Goal: Transaction & Acquisition: Download file/media

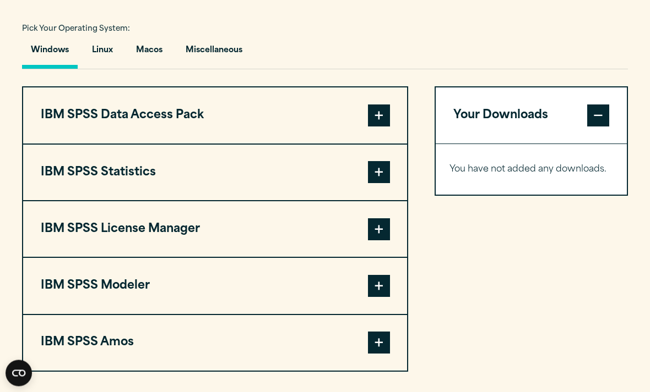
scroll to position [790, 0]
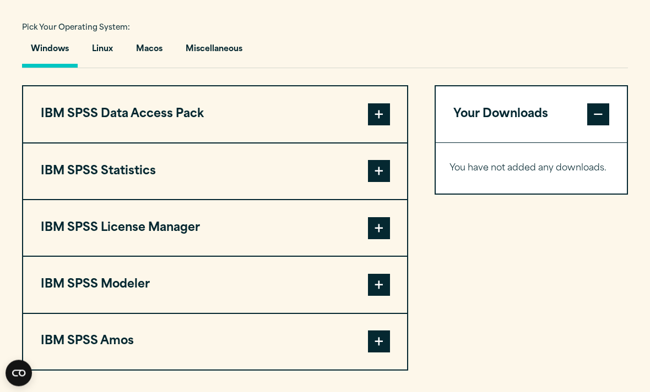
click at [381, 183] on span at bounding box center [379, 172] width 22 height 22
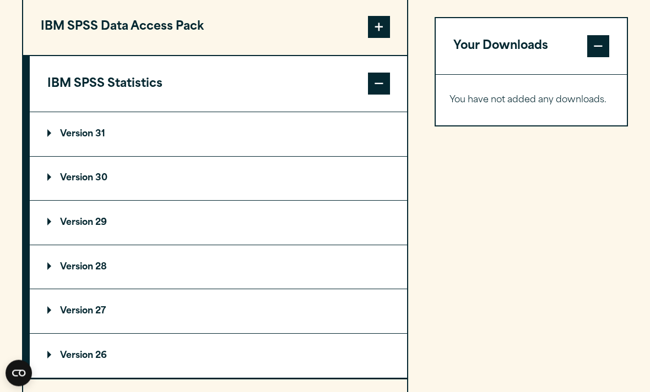
scroll to position [879, 0]
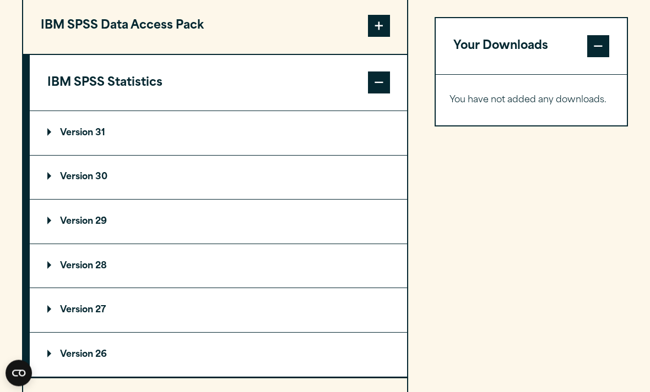
click at [102, 200] on summary "Version 30" at bounding box center [218, 178] width 377 height 44
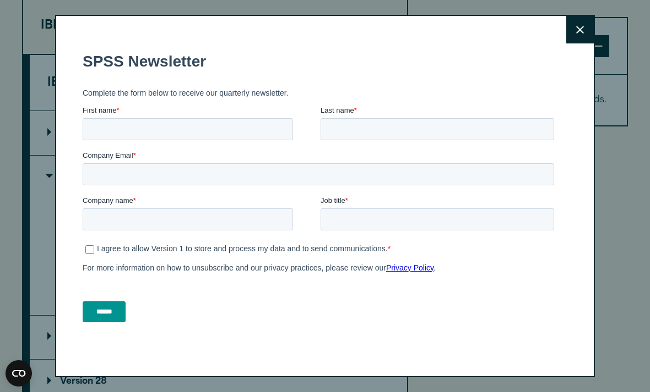
click at [587, 43] on button "Close" at bounding box center [580, 30] width 28 height 28
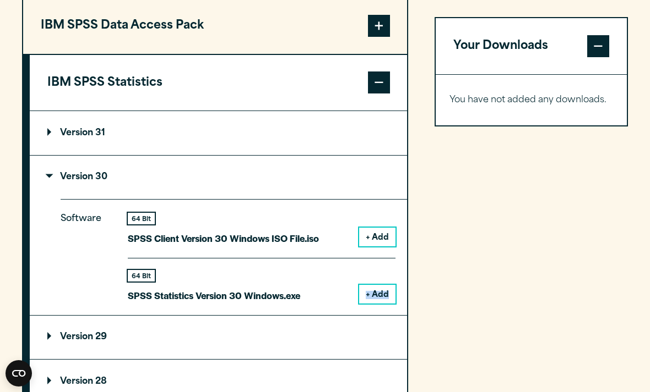
click at [462, 271] on div "Your Downloads You have not added any downloads. Download 0 Items" at bounding box center [530, 331] width 193 height 668
click at [485, 222] on div "Your Downloads You have not added any downloads. Download 0 Items" at bounding box center [530, 331] width 193 height 668
click at [374, 304] on button "+ Add" at bounding box center [377, 294] width 36 height 19
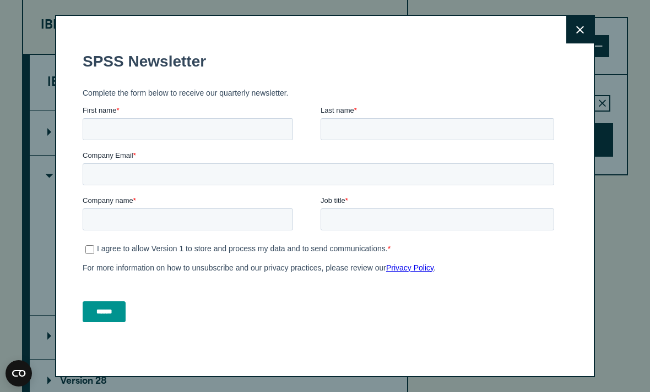
click at [582, 43] on button "Close" at bounding box center [580, 30] width 28 height 28
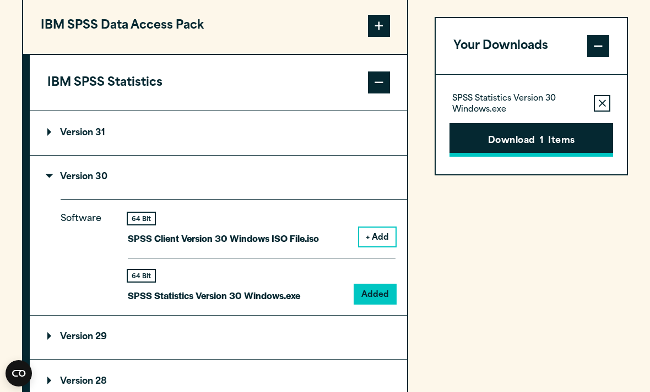
click at [522, 147] on button "Download 1 Items" at bounding box center [531, 140] width 164 height 34
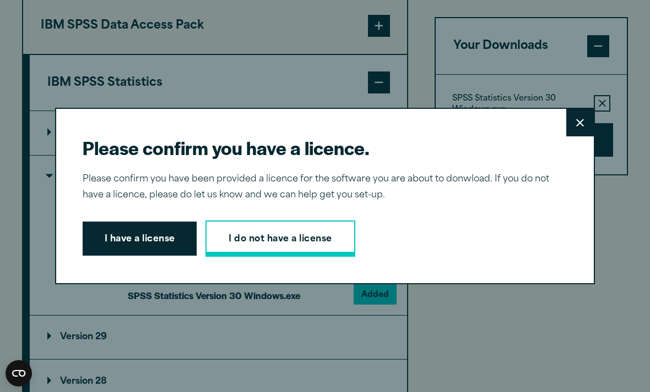
click at [275, 252] on link "I do not have a license" at bounding box center [279, 239] width 149 height 36
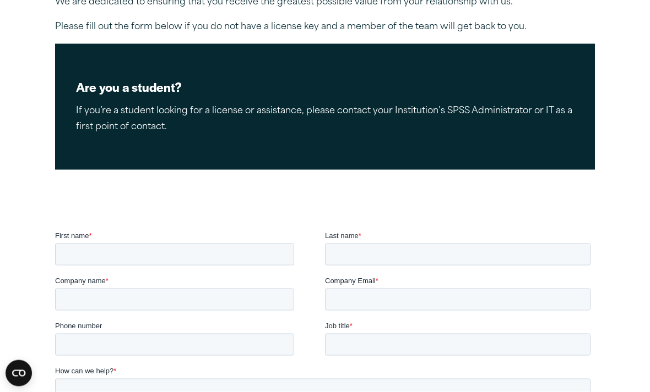
scroll to position [172, 0]
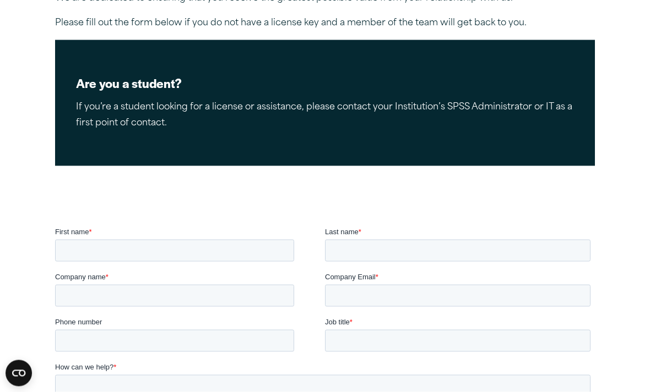
click at [183, 130] on div "Are you a student? If you’re a student looking for a license or assistance, ple…" at bounding box center [324, 103] width 539 height 126
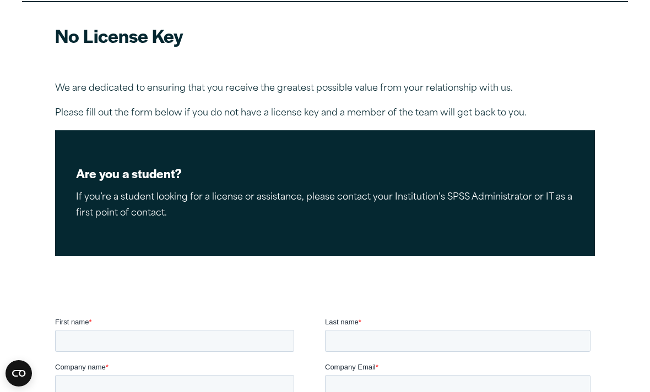
scroll to position [0, 0]
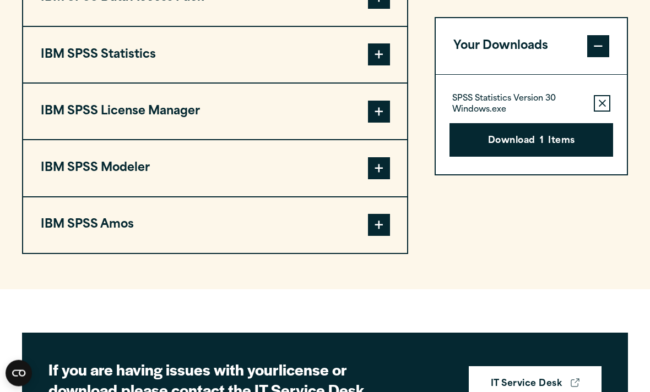
scroll to position [907, 0]
click at [570, 148] on button "Download 1 Items" at bounding box center [531, 140] width 164 height 34
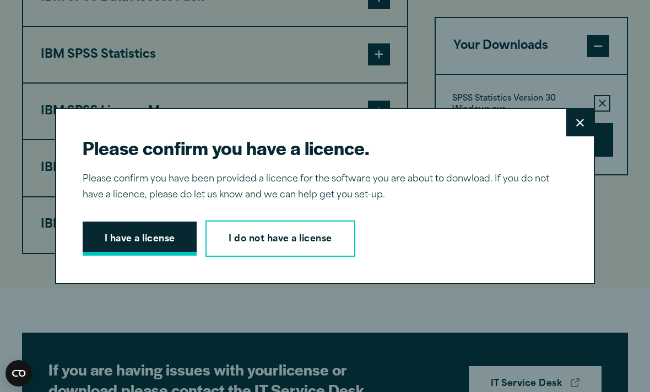
click at [135, 237] on button "I have a license" at bounding box center [140, 239] width 115 height 34
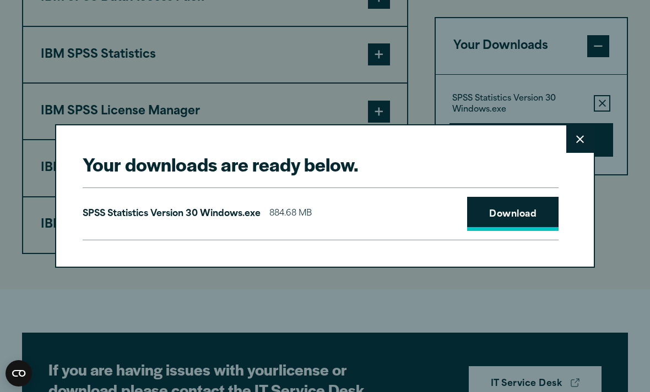
click at [528, 219] on link "Download" at bounding box center [512, 214] width 91 height 34
click at [582, 146] on button "Close" at bounding box center [580, 140] width 28 height 28
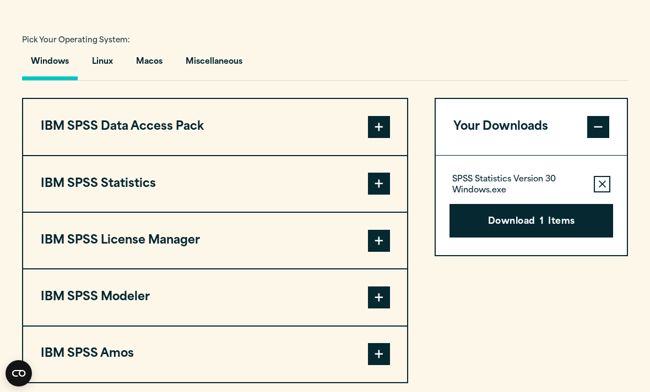
scroll to position [776, 0]
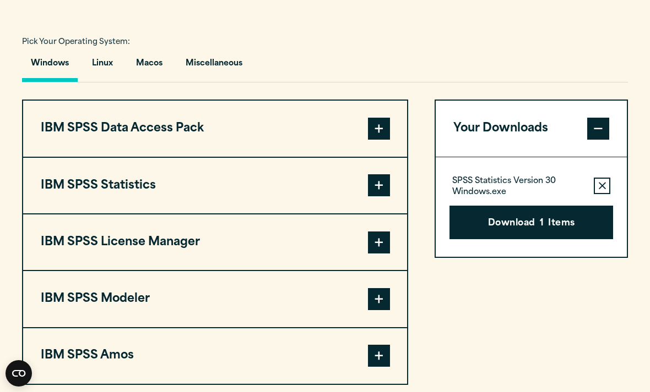
click at [383, 197] on span at bounding box center [379, 186] width 22 height 22
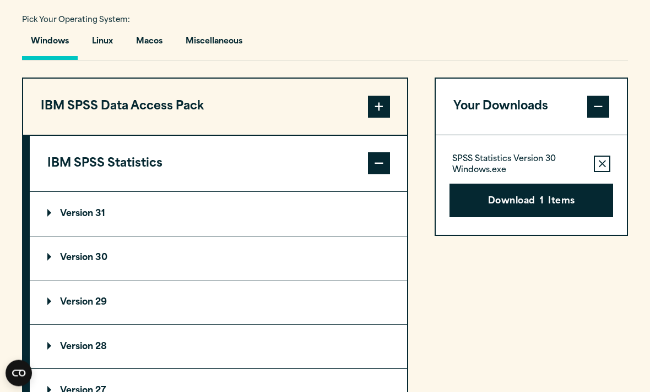
click at [307, 281] on summary "Version 30" at bounding box center [218, 259] width 377 height 44
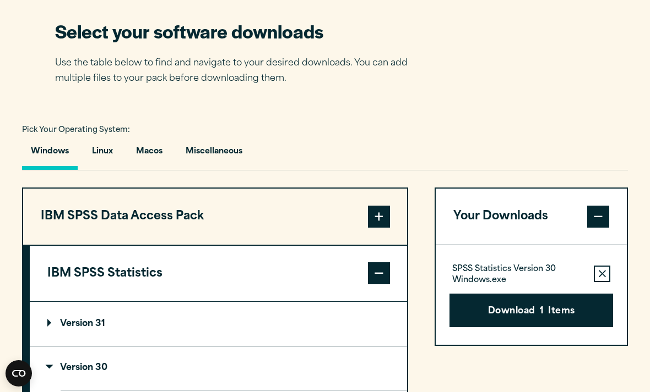
scroll to position [688, 0]
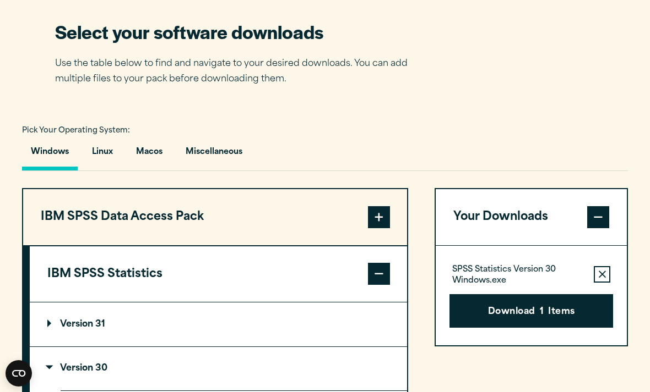
click at [508, 287] on p "SPSS Statistics Version 30 Windows.exe" at bounding box center [518, 276] width 133 height 22
click at [507, 329] on button "Download 1 Items" at bounding box center [531, 312] width 164 height 34
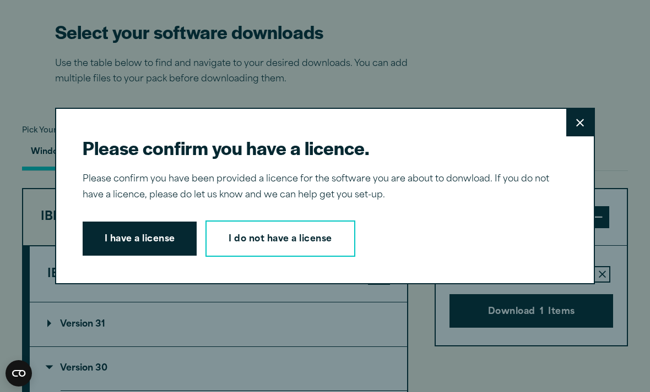
click at [591, 137] on button "Close" at bounding box center [580, 123] width 28 height 28
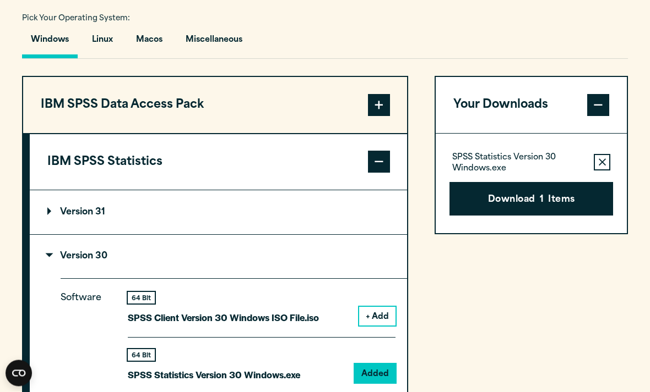
scroll to position [800, 0]
click at [135, 58] on button "Macos" at bounding box center [149, 42] width 44 height 31
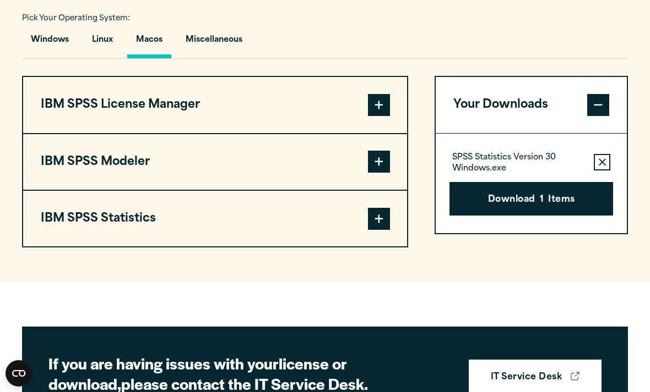
click at [371, 230] on span at bounding box center [379, 219] width 22 height 22
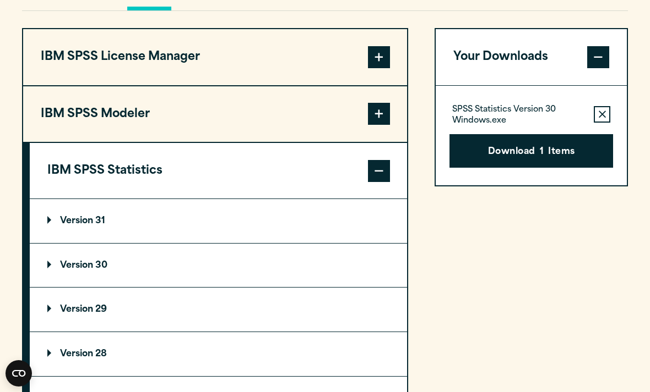
scroll to position [847, 0]
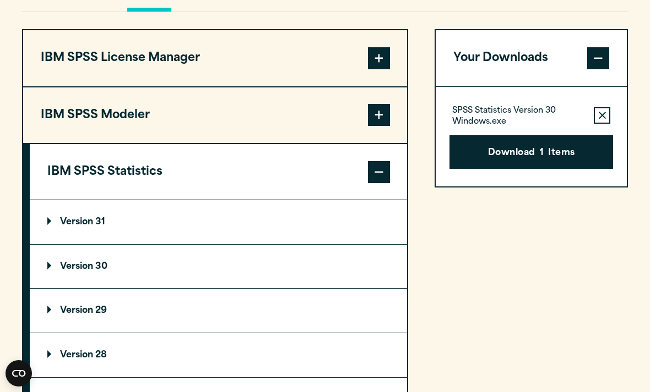
click at [151, 289] on summary "Version 30" at bounding box center [218, 267] width 377 height 44
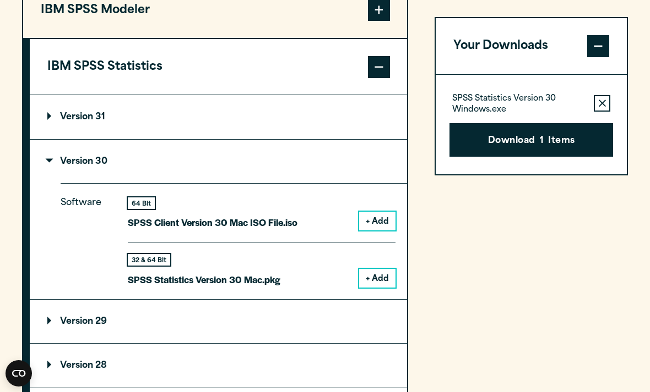
scroll to position [951, 0]
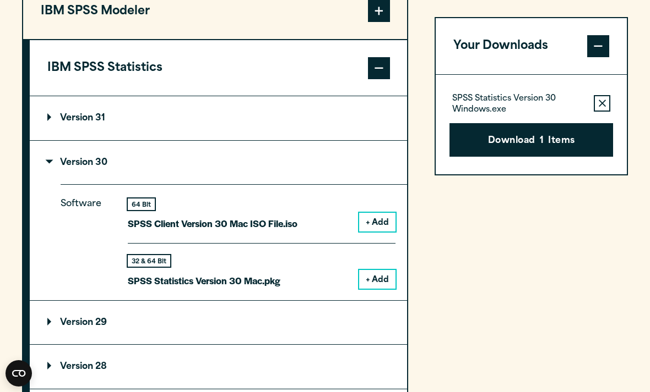
click at [374, 289] on button "+ Add" at bounding box center [377, 279] width 36 height 19
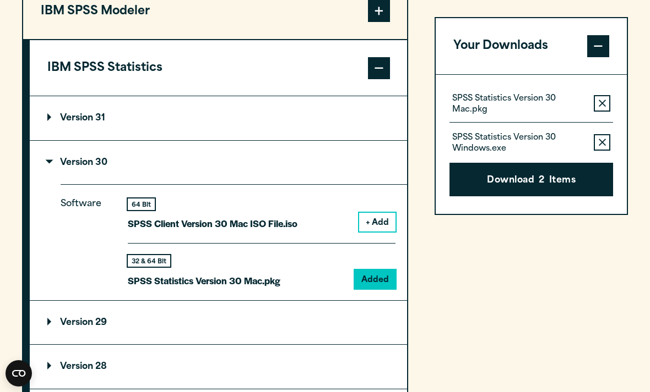
click at [604, 102] on icon "button" at bounding box center [601, 103] width 7 height 7
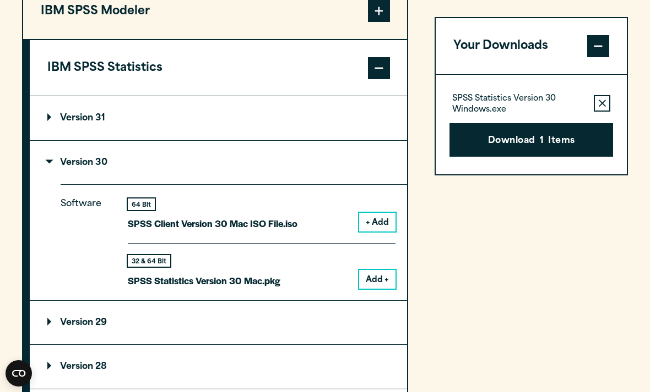
click at [601, 108] on button "Remove this item from your software download list" at bounding box center [601, 103] width 17 height 17
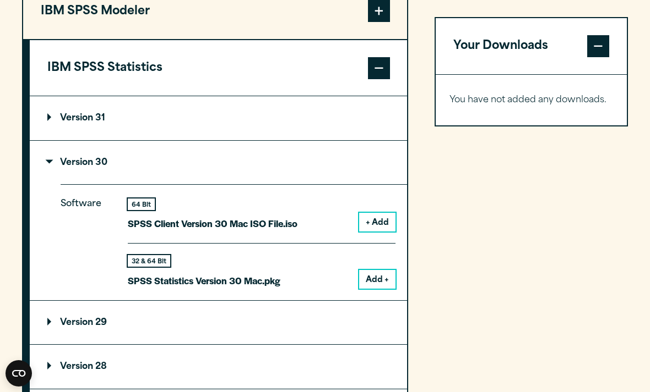
click at [383, 289] on button "Add +" at bounding box center [377, 279] width 36 height 19
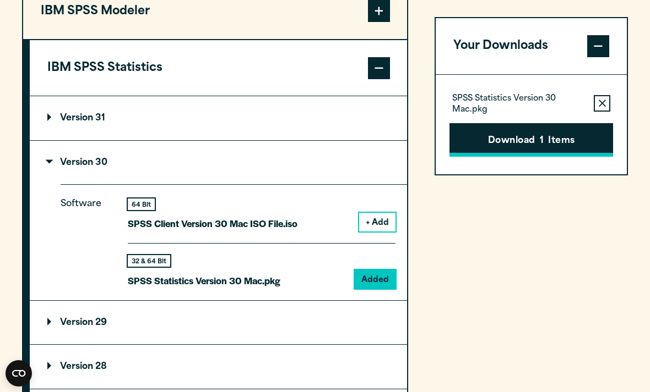
click at [532, 142] on button "Download 1 Items" at bounding box center [531, 140] width 164 height 34
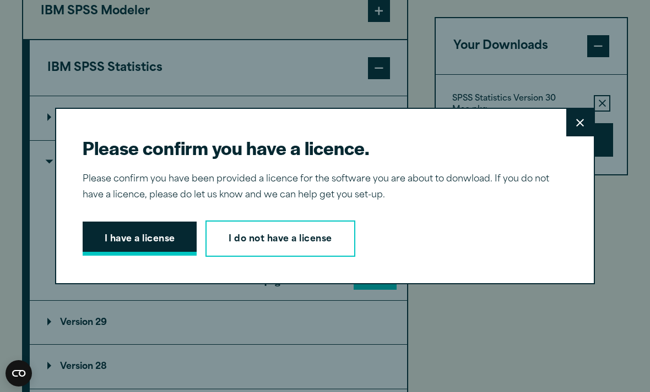
click at [104, 256] on button "I have a license" at bounding box center [140, 239] width 115 height 34
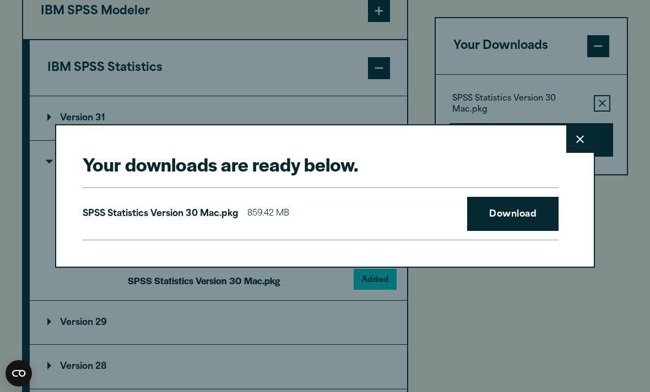
click at [138, 222] on p "SPSS Statistics Version 30 Mac.pkg" at bounding box center [161, 214] width 156 height 16
click at [524, 231] on link "Download" at bounding box center [512, 214] width 91 height 34
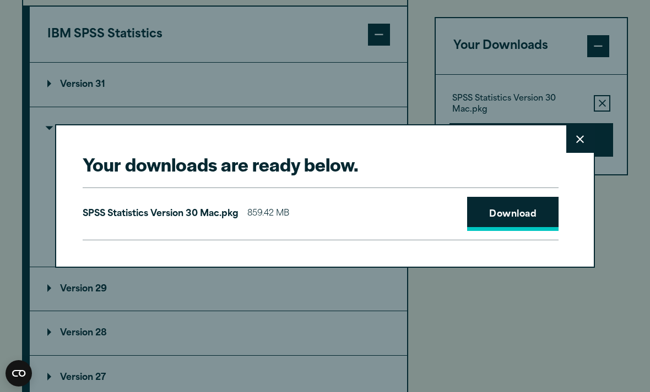
scroll to position [986, 0]
click at [592, 86] on div "Your downloads are ready below. Close SPSS Statistics Version 30 Mac.pkg 859.42…" at bounding box center [325, 196] width 650 height 392
